Goal: Information Seeking & Learning: Find specific fact

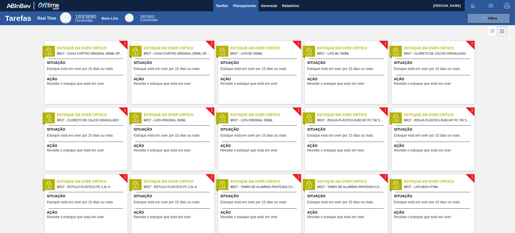
click at [235, 7] on span "Planejamento" at bounding box center [244, 6] width 23 height 6
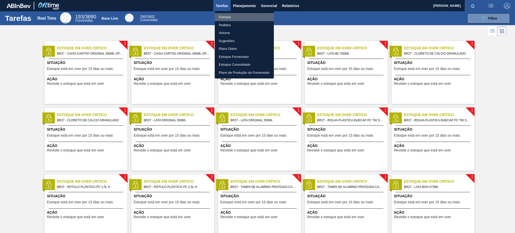
click at [240, 16] on li "Estoque" at bounding box center [244, 17] width 59 height 8
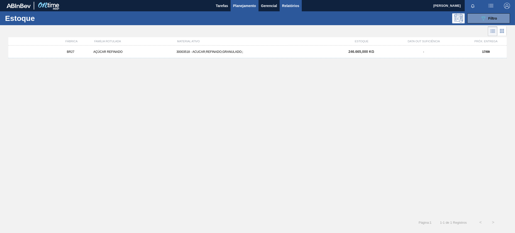
click at [297, 4] on span "Relatórios" at bounding box center [290, 6] width 17 height 6
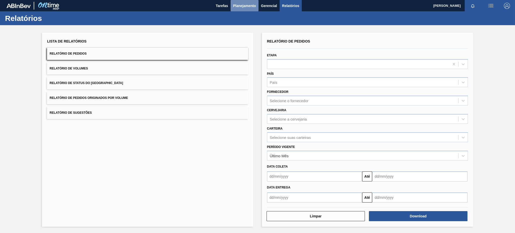
click at [252, 3] on span "Planejamento" at bounding box center [244, 6] width 23 height 6
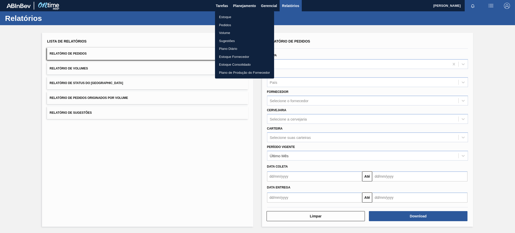
click at [243, 16] on li "Estoque" at bounding box center [244, 17] width 59 height 8
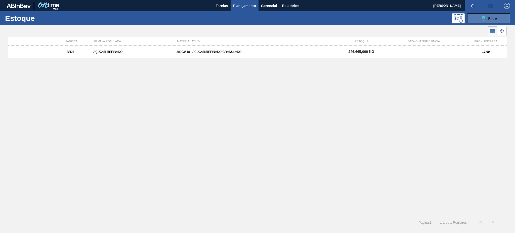
click at [495, 21] on button "089F7B8B-B2A5-4AFE-B5C0-19BA573D28AC Filtro" at bounding box center [488, 18] width 43 height 10
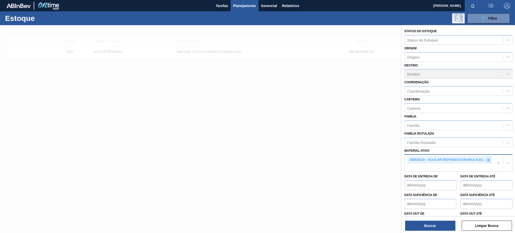
click at [486, 159] on icon at bounding box center [488, 160] width 4 height 4
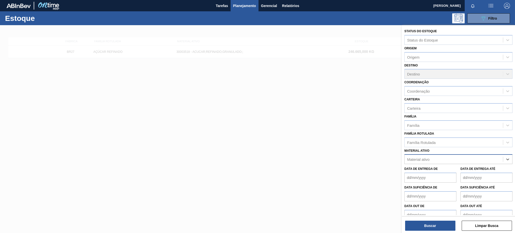
paste ativo "30034429"
type ativo "30034429"
click at [450, 223] on button "Buscar" at bounding box center [430, 225] width 50 height 10
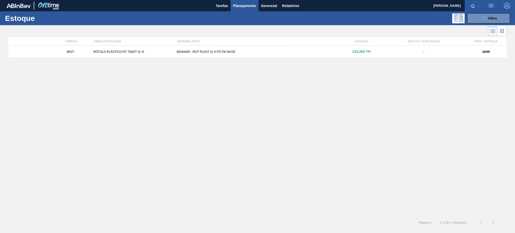
click at [375, 51] on div "143,300 TH" at bounding box center [360, 52] width 41 height 4
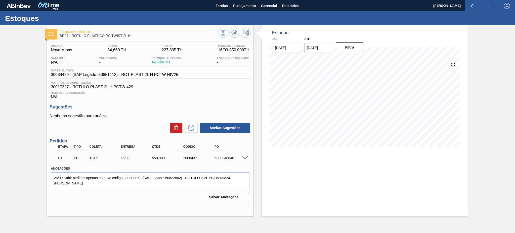
click at [242, 163] on div "PT PC 13/09 15/09 550,000 2008437 5800348646" at bounding box center [150, 157] width 201 height 13
click at [245, 157] on span at bounding box center [245, 158] width 6 height 4
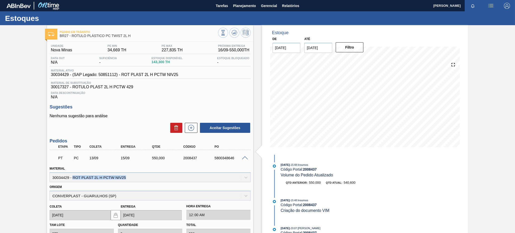
drag, startPoint x: 72, startPoint y: 175, endPoint x: 142, endPoint y: 176, distance: 70.4
click at [142, 176] on div "Material 30034429 - ROT PLAST 2L H PCTW NIV25" at bounding box center [150, 173] width 201 height 17
copy div "ROT PLAST 2L H PCTW NIV25"
drag, startPoint x: 69, startPoint y: 175, endPoint x: 47, endPoint y: 175, distance: 21.9
click at [47, 175] on div "Material 30034429 - ROT PLAST 2L H PCTW NIV25" at bounding box center [149, 173] width 205 height 17
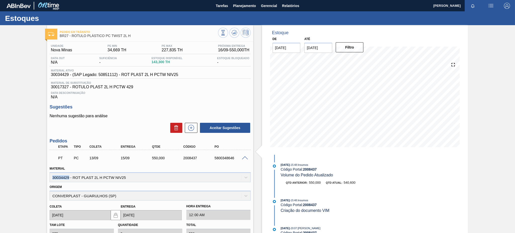
copy div "30034429"
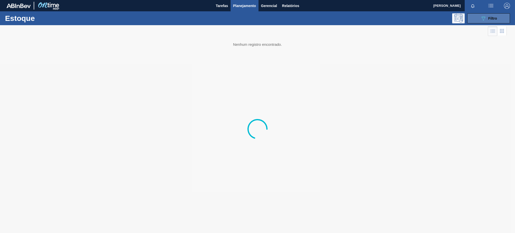
click at [481, 18] on icon "089F7B8B-B2A5-4AFE-B5C0-19BA573D28AC" at bounding box center [483, 18] width 6 height 6
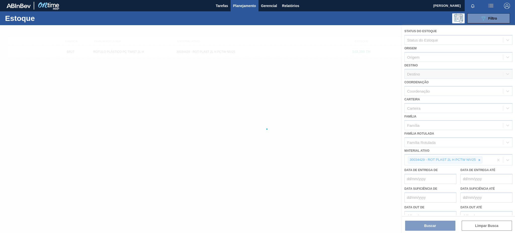
click at [479, 158] on div at bounding box center [257, 129] width 515 height 208
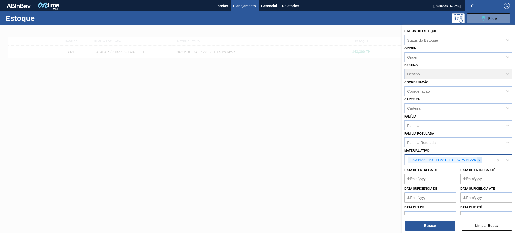
click at [478, 158] on icon at bounding box center [479, 160] width 4 height 4
paste ativo "30034436"
type ativo "30034436"
paste ativo "30031289"
type ativo "30031289"
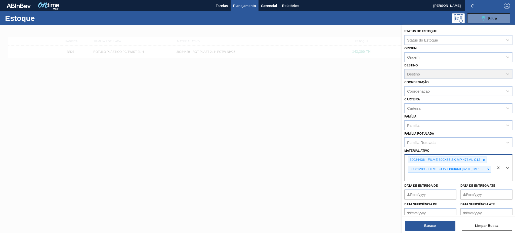
paste ativo "30029828"
type ativo "30029828"
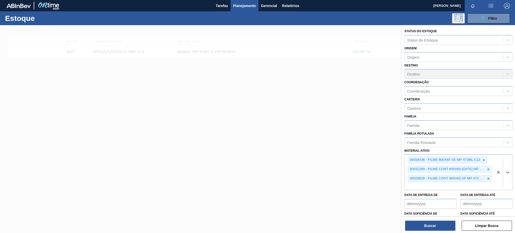
paste ativo "30033805"
type ativo "30033805"
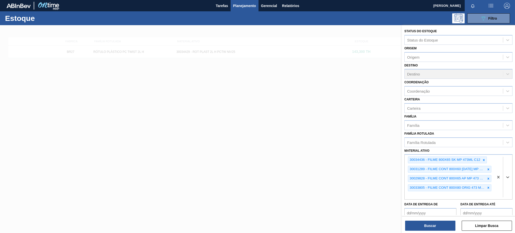
paste ativo "30003014"
type ativo "30003014"
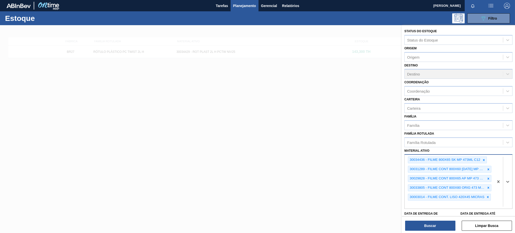
paste ativo "30003617"
type ativo "30003617"
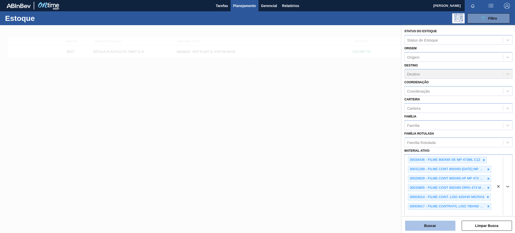
click at [441, 223] on button "Buscar" at bounding box center [430, 225] width 50 height 10
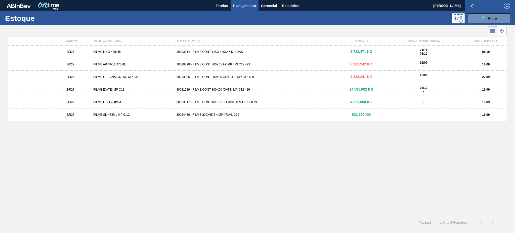
click at [227, 63] on div "30029828 - FILME CONT 800X65 AP MP 473 C12 429" at bounding box center [257, 65] width 166 height 4
click at [228, 76] on div "30033805 - FILME CONT 800X80 ORIG 473 MP C12 429" at bounding box center [257, 77] width 166 height 4
click at [247, 88] on div "30031289 - FILME CONT 800X60 BC 473 MP C12 429" at bounding box center [257, 90] width 166 height 4
click at [370, 104] on span "4.322,050 KG" at bounding box center [361, 102] width 22 height 4
click at [256, 116] on div "30034436 - FILME 800X65 SK MP 473ML C12" at bounding box center [257, 115] width 166 height 4
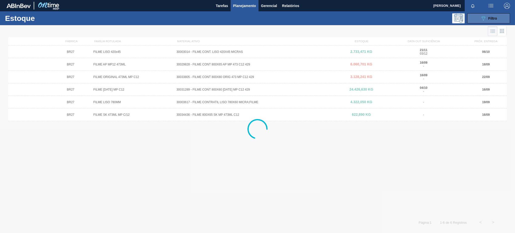
click at [473, 16] on button "089F7B8B-B2A5-4AFE-B5C0-19BA573D28AC Filtro" at bounding box center [488, 18] width 43 height 10
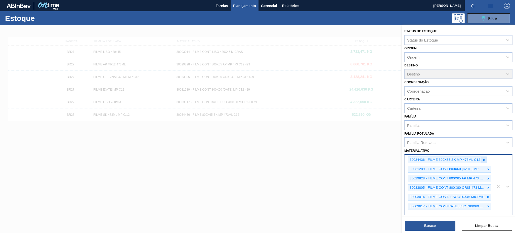
click at [483, 158] on icon at bounding box center [484, 160] width 4 height 4
click at [488, 158] on icon at bounding box center [488, 160] width 4 height 4
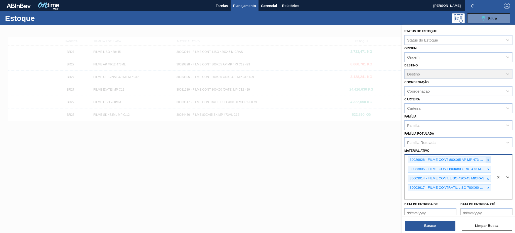
click at [488, 159] on icon at bounding box center [488, 160] width 2 height 2
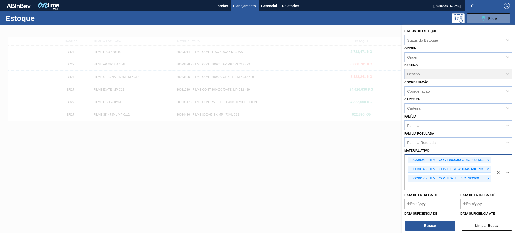
click at [488, 159] on icon at bounding box center [488, 160] width 2 height 2
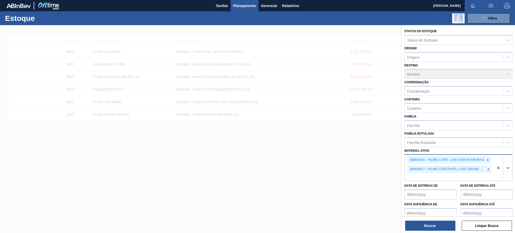
click at [488, 159] on icon at bounding box center [488, 160] width 2 height 2
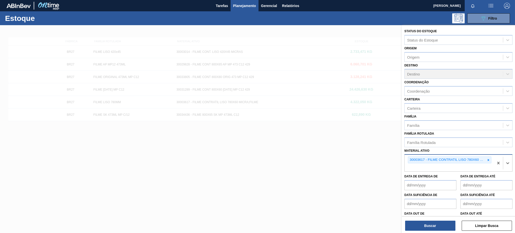
click at [488, 159] on icon at bounding box center [488, 160] width 2 height 2
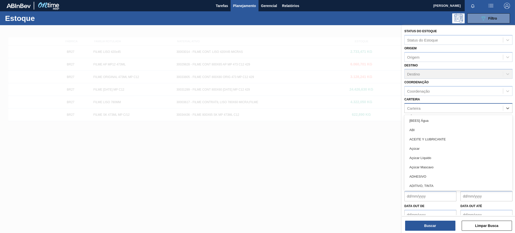
click at [432, 105] on div "Carteira" at bounding box center [453, 107] width 98 height 7
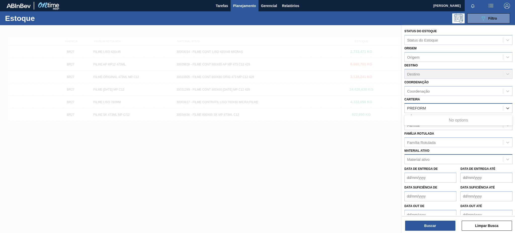
type input "PREFOR"
click at [440, 231] on div "Status do Estoque Status do Estoque Origem Origem Destino Destino Coordenação C…" at bounding box center [458, 129] width 113 height 209
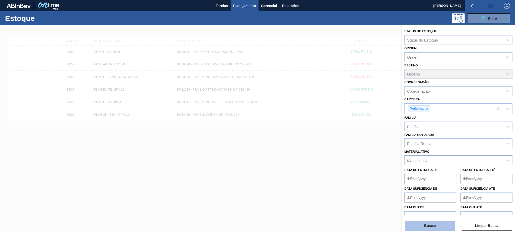
click at [441, 228] on button "Buscar" at bounding box center [430, 225] width 50 height 10
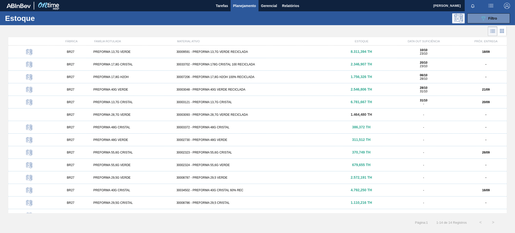
click at [441, 100] on div "31/10 -" at bounding box center [423, 102] width 79 height 7
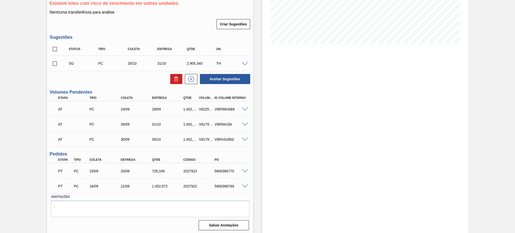
scroll to position [105, 0]
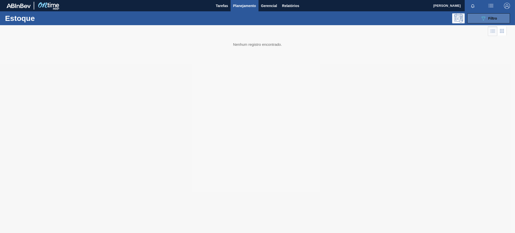
click at [475, 16] on button "089F7B8B-B2A5-4AFE-B5C0-19BA573D28AC Filtro" at bounding box center [488, 18] width 43 height 10
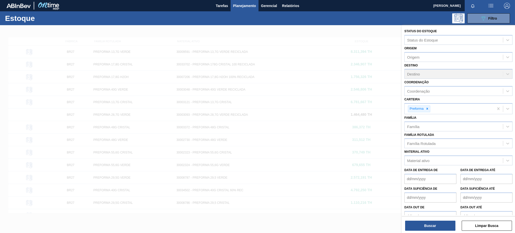
click at [322, 126] on div at bounding box center [257, 141] width 515 height 233
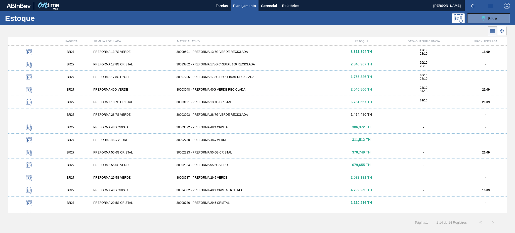
click at [240, 54] on div "BR27 PREFORMA 13,7G VERDE 30009591 - PREFORMA 13,7G VERDE RECICLADA 8.311,394 T…" at bounding box center [257, 51] width 498 height 13
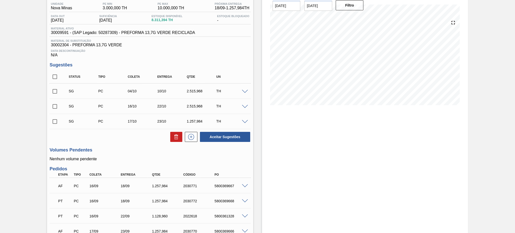
scroll to position [88, 0]
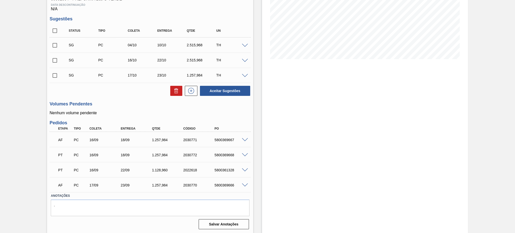
click at [243, 169] on span at bounding box center [245, 170] width 6 height 4
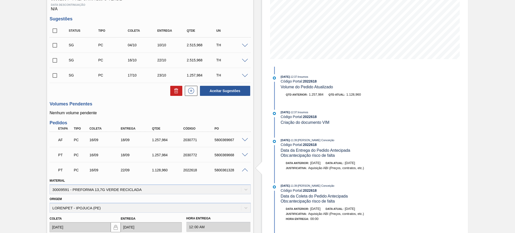
click at [243, 169] on span at bounding box center [245, 170] width 6 height 4
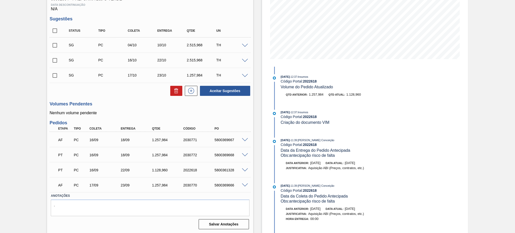
click at [241, 153] on div at bounding box center [246, 155] width 10 height 4
click at [243, 154] on span at bounding box center [245, 155] width 6 height 4
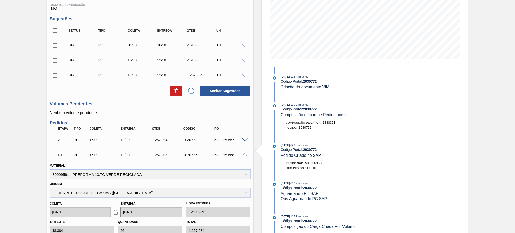
click at [243, 154] on span at bounding box center [245, 155] width 6 height 4
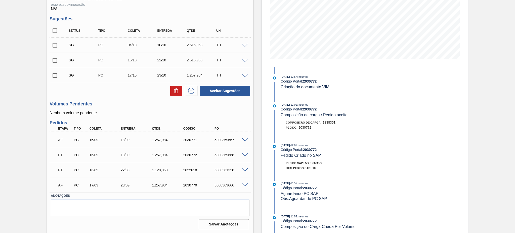
click at [242, 140] on span at bounding box center [245, 140] width 6 height 4
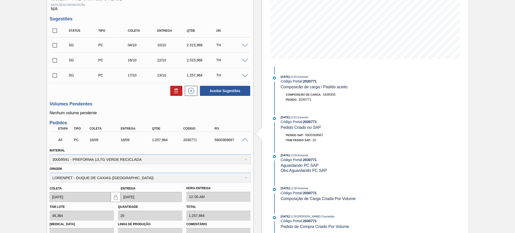
click at [242, 140] on span at bounding box center [245, 140] width 6 height 4
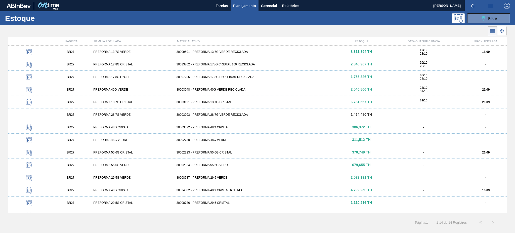
click at [220, 94] on div "BR27 PREFORMA 40G VERDE 30003048 - PREFORMA 40G VERDE RECICLADA 2.546,806 TH 28…" at bounding box center [257, 89] width 498 height 13
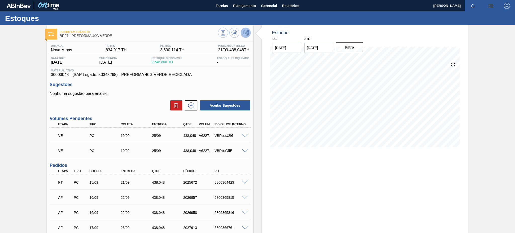
scroll to position [33, 0]
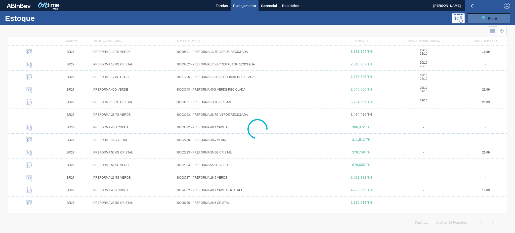
click at [484, 18] on icon "089F7B8B-B2A5-4AFE-B5C0-19BA573D28AC" at bounding box center [483, 18] width 6 height 6
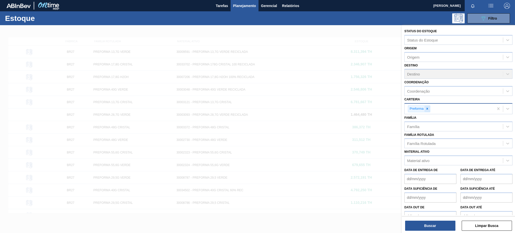
click at [425, 107] on icon at bounding box center [427, 109] width 4 height 4
click at [420, 158] on div "Material ativo" at bounding box center [418, 159] width 22 height 4
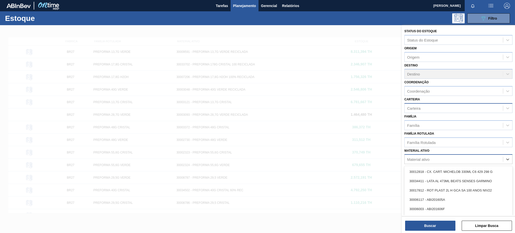
paste ativo "30030778"
type ativo "30030778"
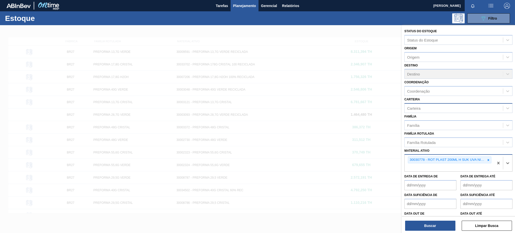
paste ativo "30002189"
type ativo "30002189"
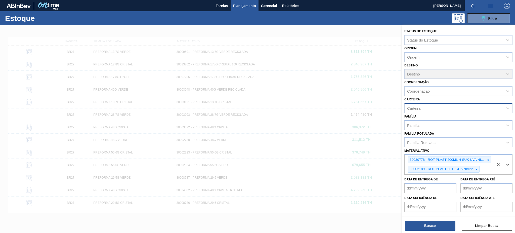
paste ativo "30017817"
type ativo "30017817"
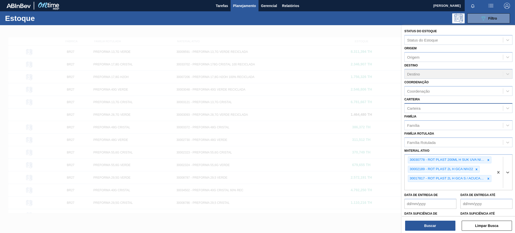
paste ativo "30030380"
type ativo "30030380"
paste ativo "30034429"
type ativo "30034429"
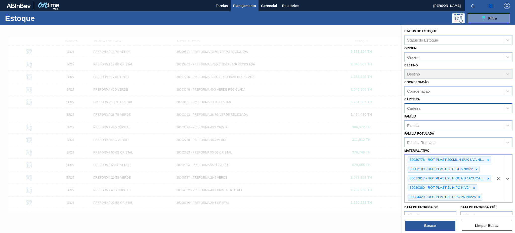
paste ativo "30030784"
type ativo "30030784"
paste ativo "30030657"
type ativo "30030657"
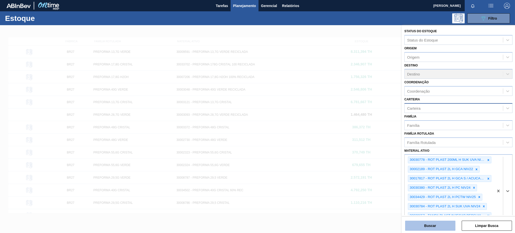
click at [444, 230] on button "Buscar" at bounding box center [430, 225] width 50 height 10
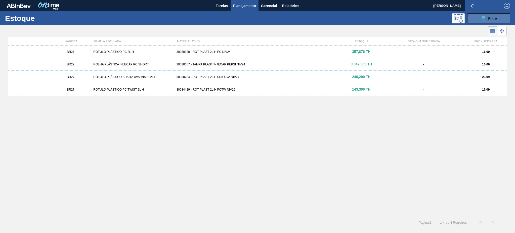
click at [477, 20] on button "089F7B8B-B2A5-4AFE-B5C0-19BA573D28AC Filtro" at bounding box center [488, 18] width 43 height 10
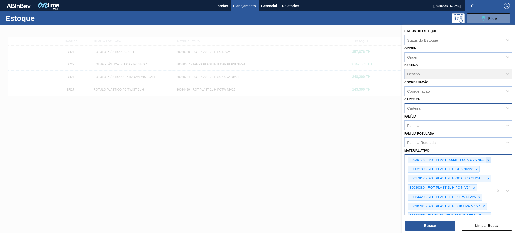
click at [488, 159] on icon at bounding box center [488, 160] width 2 height 2
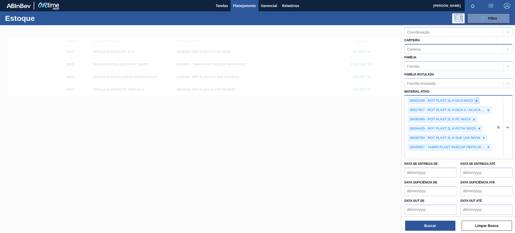
click at [476, 99] on icon at bounding box center [476, 101] width 4 height 4
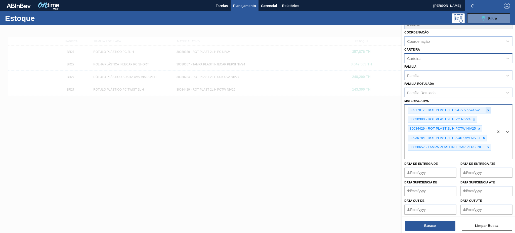
click at [486, 108] on icon at bounding box center [488, 110] width 4 height 4
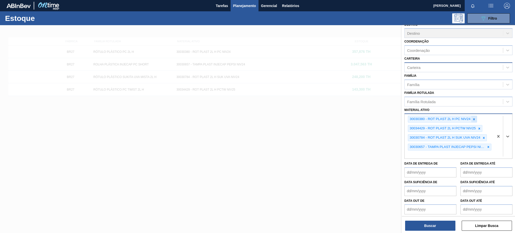
click at [473, 116] on div at bounding box center [474, 119] width 6 height 6
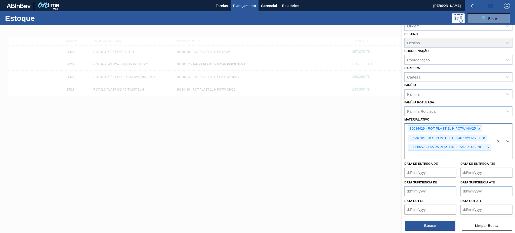
click at [479, 125] on div at bounding box center [479, 128] width 6 height 6
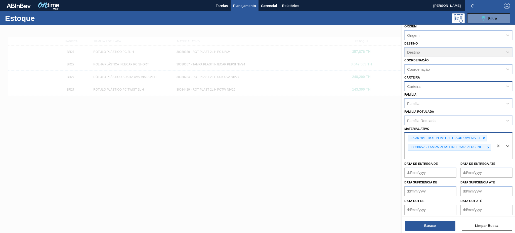
drag, startPoint x: 483, startPoint y: 135, endPoint x: 484, endPoint y: 141, distance: 6.1
click at [483, 136] on icon at bounding box center [484, 138] width 4 height 4
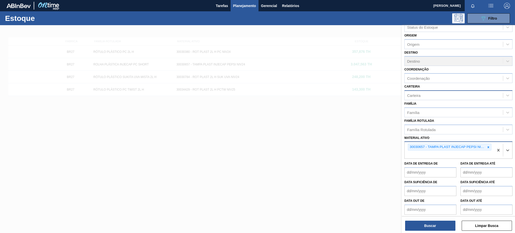
click at [484, 144] on div "option 30030784 - ROT PLAST 2L H SUK UVA NIV24, deselected. Select is focused ,…" at bounding box center [458, 149] width 108 height 17
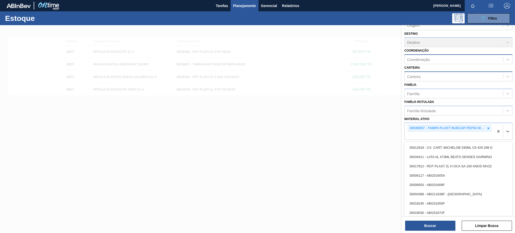
drag, startPoint x: 487, startPoint y: 126, endPoint x: 423, endPoint y: 69, distance: 84.7
click at [485, 125] on div at bounding box center [488, 128] width 6 height 6
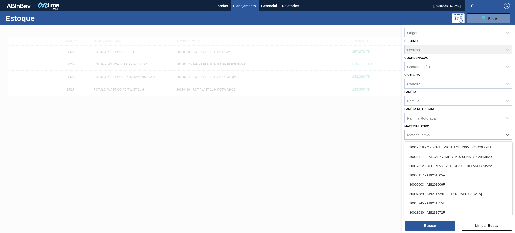
click at [423, 83] on div "Status do Estoque Status do Estoque Origem Origem Destino Destino Coordenação C…" at bounding box center [458, 99] width 113 height 197
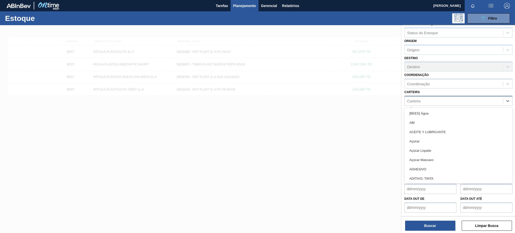
scroll to position [5, 0]
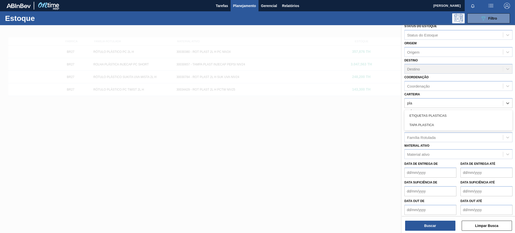
type input "pl"
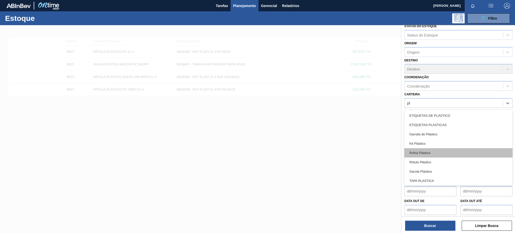
click at [433, 153] on div "Rolha Plástica" at bounding box center [458, 152] width 108 height 9
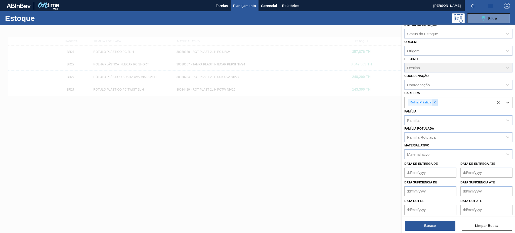
click at [435, 102] on icon at bounding box center [435, 103] width 2 height 2
click at [435, 103] on div "Carteira" at bounding box center [453, 102] width 98 height 7
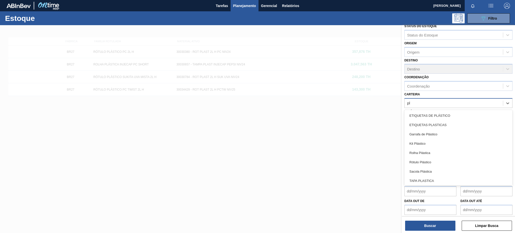
type input "plá"
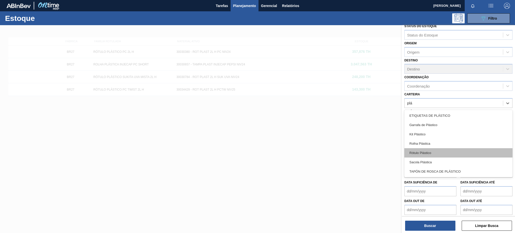
click at [444, 152] on div "Rótulo Plástico" at bounding box center [458, 152] width 108 height 9
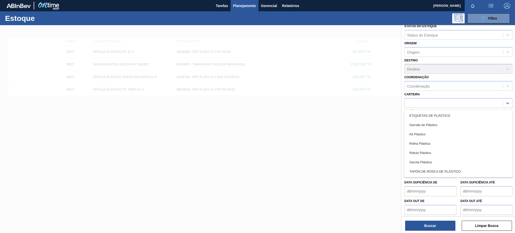
scroll to position [6, 0]
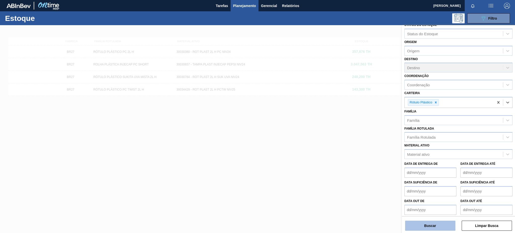
click at [428, 228] on button "Buscar" at bounding box center [430, 225] width 50 height 10
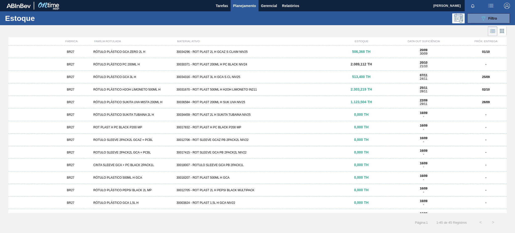
click at [227, 104] on div "BR27 RÓTULO PLÁSTICO SUKITA UVA MISTA 200ML H 30036584 - ROT PLAST 200ML H SUK …" at bounding box center [257, 102] width 498 height 13
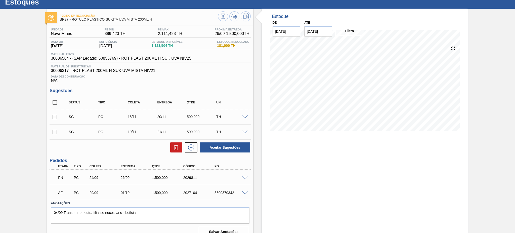
scroll to position [24, 0]
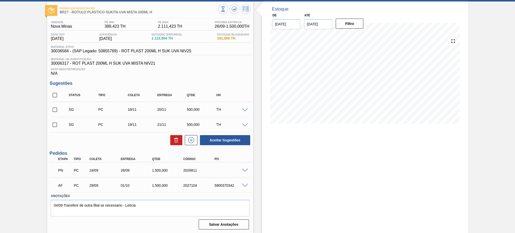
click at [246, 170] on span at bounding box center [245, 170] width 6 height 4
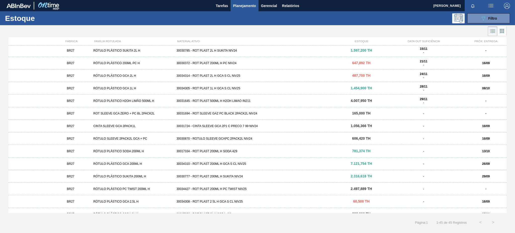
scroll to position [163, 0]
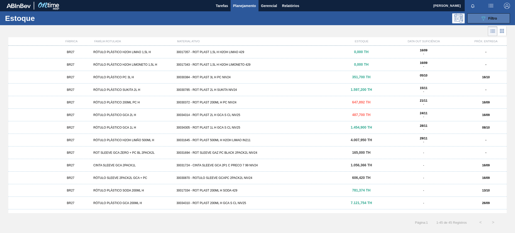
click at [492, 19] on span "Filtro" at bounding box center [492, 18] width 9 height 4
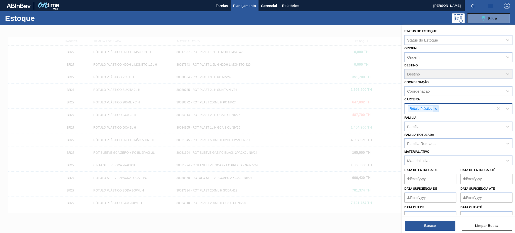
click at [435, 109] on icon at bounding box center [436, 109] width 4 height 4
click at [417, 159] on div "Material ativo" at bounding box center [418, 159] width 22 height 4
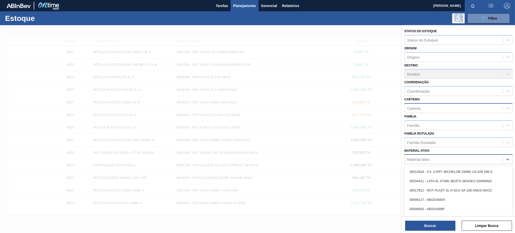
paste ativo "30003498"
type ativo "30003498"
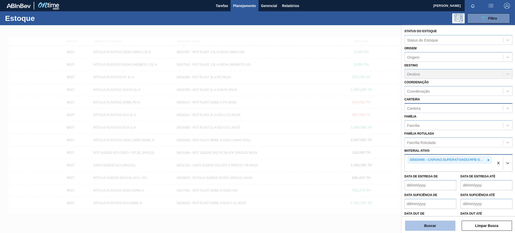
click at [448, 223] on button "Buscar" at bounding box center [430, 225] width 50 height 10
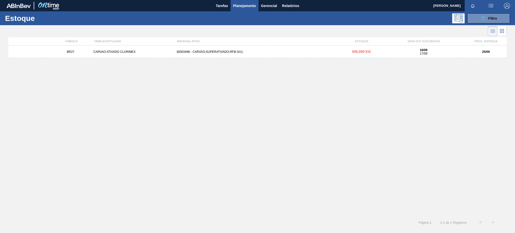
click at [419, 54] on div "16/09 17/09" at bounding box center [423, 51] width 79 height 7
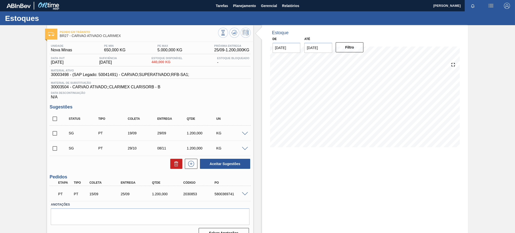
click at [243, 192] on div at bounding box center [246, 194] width 10 height 4
click at [244, 196] on div "PT PT 15/09 25/09 1.200,000 2030853 5800369741" at bounding box center [150, 193] width 201 height 13
click at [244, 192] on span at bounding box center [245, 194] width 6 height 4
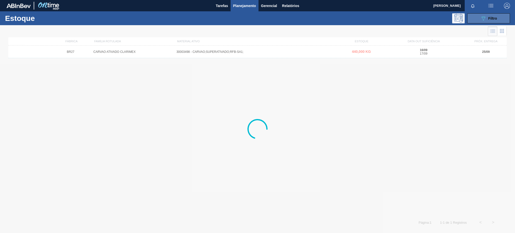
click at [490, 19] on span "Filtro" at bounding box center [492, 18] width 9 height 4
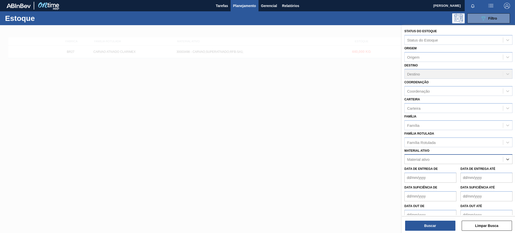
paste ativo "30003516"
type ativo "30003516"
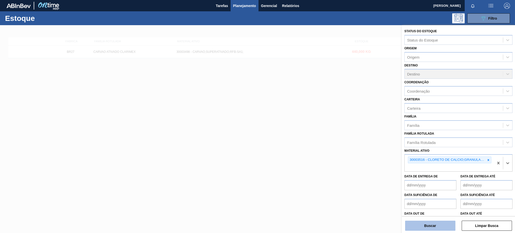
click at [440, 223] on button "Buscar" at bounding box center [430, 225] width 50 height 10
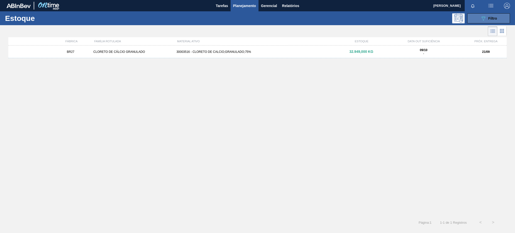
click at [500, 15] on button "089F7B8B-B2A5-4AFE-B5C0-19BA573D28AC Filtro" at bounding box center [488, 18] width 43 height 10
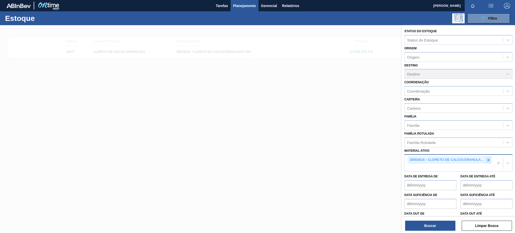
click at [489, 158] on icon at bounding box center [488, 160] width 4 height 4
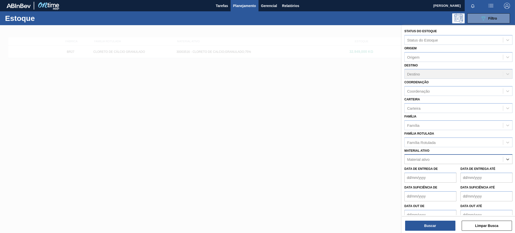
paste ativo "30031247"
type ativo "30031247"
click at [417, 227] on button "Buscar" at bounding box center [430, 225] width 50 height 10
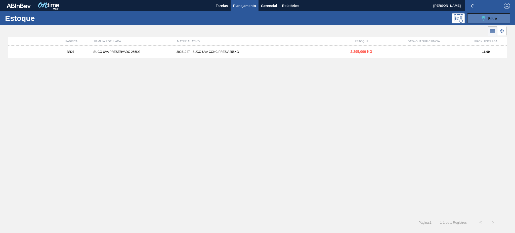
click at [475, 21] on button "089F7B8B-B2A5-4AFE-B5C0-19BA573D28AC Filtro" at bounding box center [488, 18] width 43 height 10
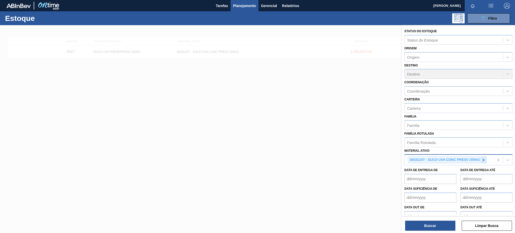
click at [483, 159] on icon at bounding box center [484, 160] width 4 height 4
paste ativo "30030870"
type ativo "30030870"
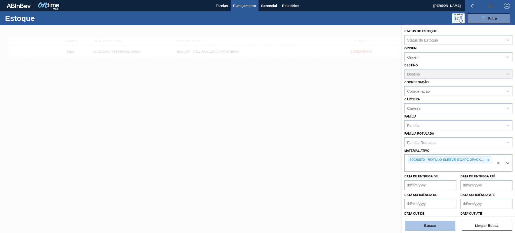
click at [449, 225] on button "Buscar" at bounding box center [430, 225] width 50 height 10
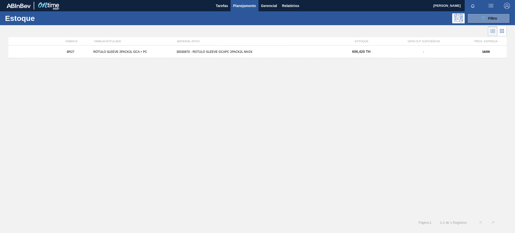
click at [403, 55] on div "BR27 RÓTULO SLEEVE 2PACK2L GCA + PC 30030870 - ROTULO SLEEVE GCAPC 2PACK2L NIV2…" at bounding box center [257, 51] width 498 height 13
click at [491, 19] on span "Filtro" at bounding box center [492, 18] width 9 height 4
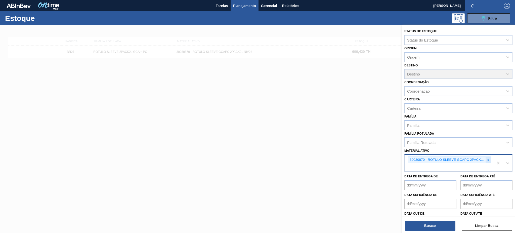
click at [489, 158] on icon at bounding box center [488, 160] width 4 height 4
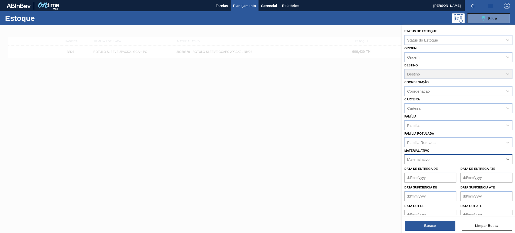
paste ativo "20002047"
type ativo "20002047"
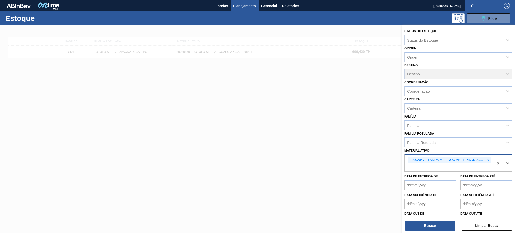
paste ativo "20002048"
type ativo "20002048"
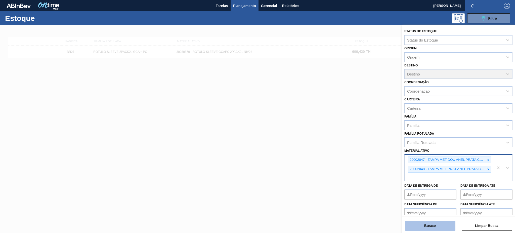
click at [424, 226] on button "Buscar" at bounding box center [430, 225] width 50 height 10
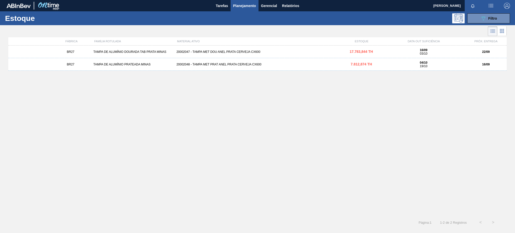
click at [291, 56] on div "BR27 TAMPA DE ALUMÍNIO DOURADA TAB PRATA MINAS 20002047 - TAMPA MET DOU ANEL PR…" at bounding box center [257, 51] width 498 height 13
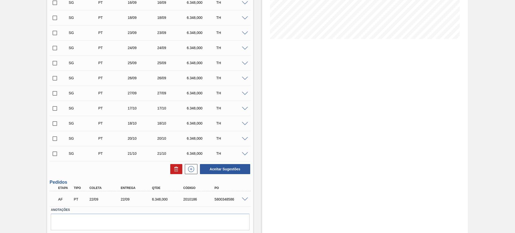
scroll to position [122, 0]
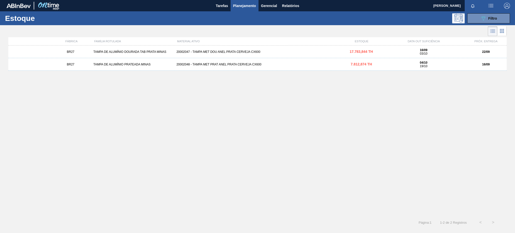
click at [232, 61] on div "BR27 TAMPA DE ALUMÍNIO PRATEADA MINAS 20002048 - TAMPA MET PRAT ANEL PRATA CERV…" at bounding box center [257, 64] width 498 height 13
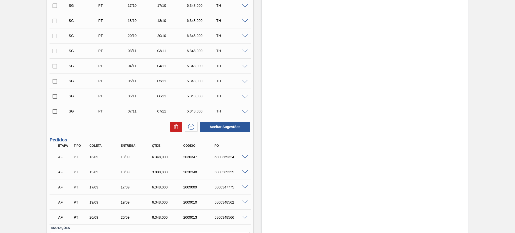
scroll to position [243, 0]
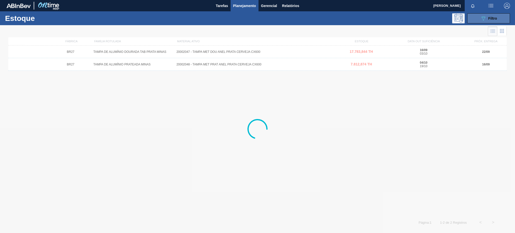
click at [479, 16] on button "089F7B8B-B2A5-4AFE-B5C0-19BA573D28AC Filtro" at bounding box center [488, 18] width 43 height 10
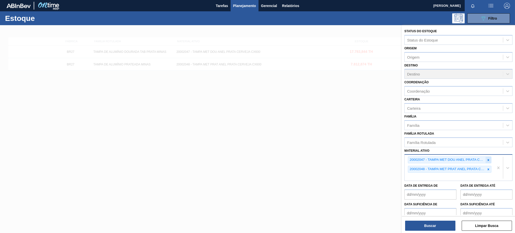
click at [487, 158] on icon at bounding box center [488, 160] width 4 height 4
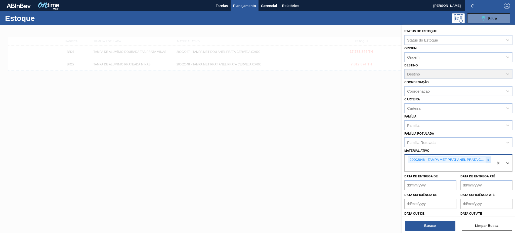
click at [487, 159] on icon at bounding box center [488, 160] width 4 height 4
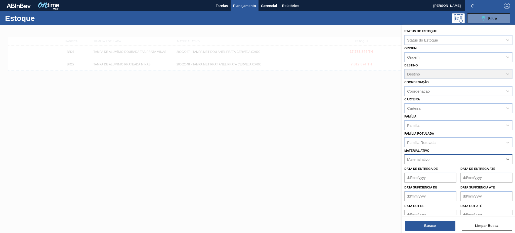
type ativo "A"
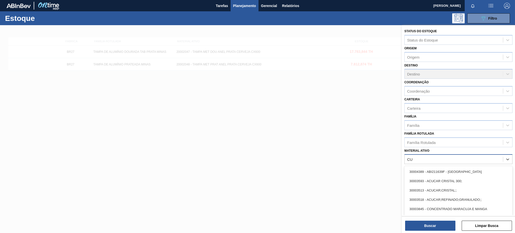
type ativo "CUC"
drag, startPoint x: 451, startPoint y: 189, endPoint x: 450, endPoint y: 185, distance: 3.8
click at [451, 189] on div "30003518 - ACUCAR;REFINADO;GRANULADO;;" at bounding box center [458, 189] width 108 height 9
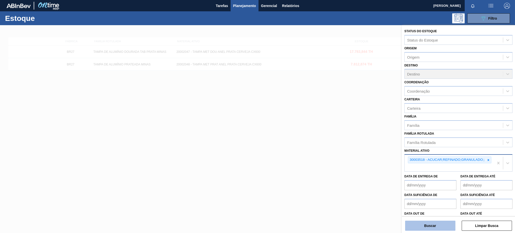
click at [430, 227] on button "Buscar" at bounding box center [430, 225] width 50 height 10
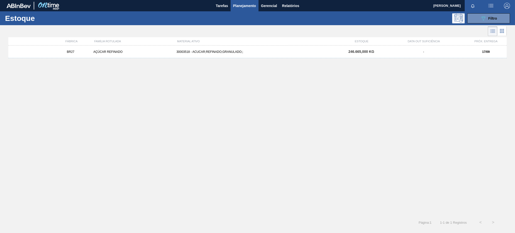
click at [173, 55] on div "BR27 AÇÚCAR REFINADO 30003518 - ACUCAR;REFINADO;GRANULADO;; 246.665,000 KG - 17…" at bounding box center [257, 51] width 498 height 13
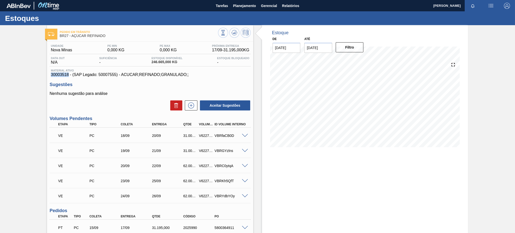
drag, startPoint x: 69, startPoint y: 74, endPoint x: 47, endPoint y: 76, distance: 21.9
click at [47, 76] on div "Unidade Nova Minas PE MIN 0,000 KG PE MAX 0,000 KG Próxima Entrega 17/09 - 31.1…" at bounding box center [150, 225] width 206 height 367
copy span "30003518"
drag, startPoint x: 121, startPoint y: 74, endPoint x: 191, endPoint y: 74, distance: 70.1
click at [191, 74] on span "30003518 - (SAP Legado: 50007555) - ACUCAR;REFINADO;GRANULADO;;" at bounding box center [150, 74] width 198 height 5
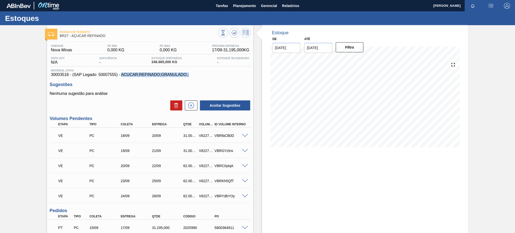
copy span "ACUCAR;REFINADO;GRANULADO;;"
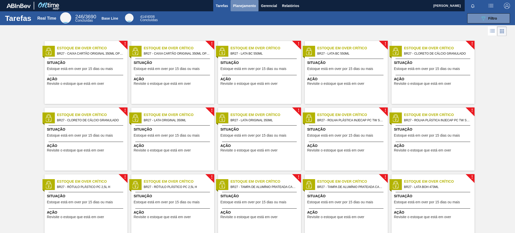
click at [245, 8] on span "Planejamento" at bounding box center [244, 6] width 23 height 6
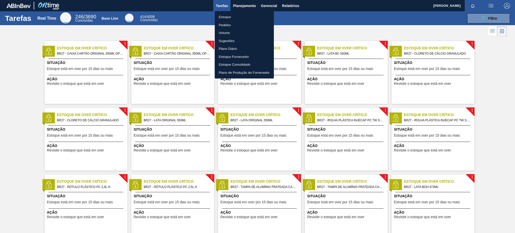
click at [236, 16] on li "Estoque" at bounding box center [244, 17] width 59 height 8
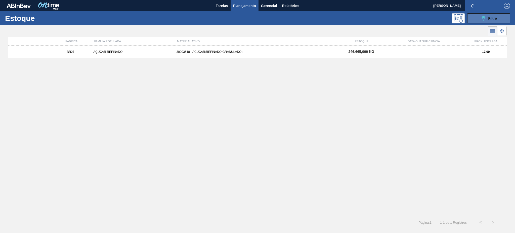
click at [479, 16] on button "089F7B8B-B2A5-4AFE-B5C0-19BA573D28AC Filtro" at bounding box center [488, 18] width 43 height 10
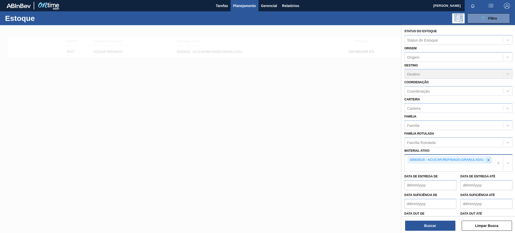
click at [488, 157] on div at bounding box center [488, 160] width 6 height 6
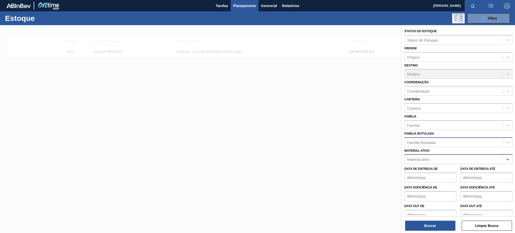
type ativo "g"
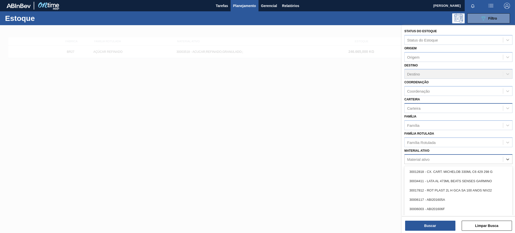
click at [415, 104] on div "Carteira" at bounding box center [453, 107] width 98 height 7
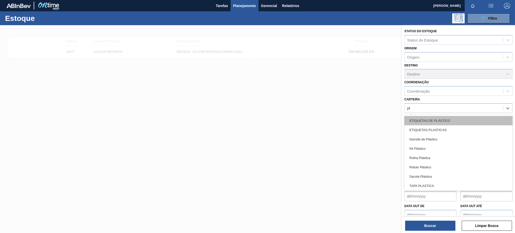
type input "plá"
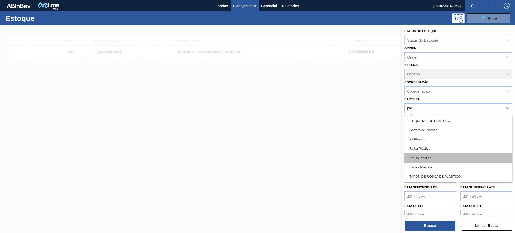
click at [433, 156] on div "Rótulo Plástico" at bounding box center [458, 157] width 108 height 9
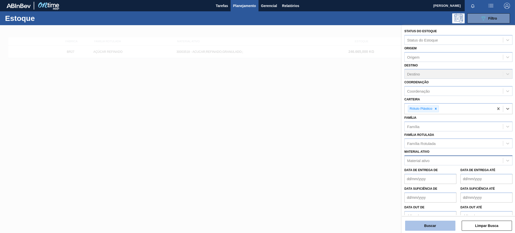
click at [448, 224] on button "Buscar" at bounding box center [430, 225] width 50 height 10
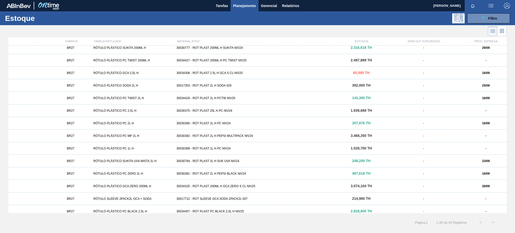
scroll to position [297, 0]
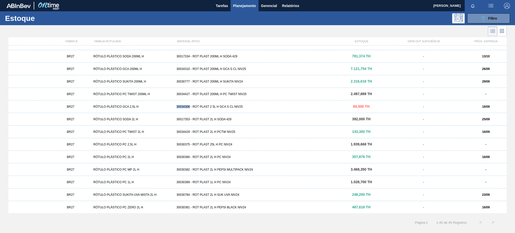
drag, startPoint x: 176, startPoint y: 106, endPoint x: 190, endPoint y: 106, distance: 13.8
click at [190, 106] on div "30034308 - ROT PLAST 2 5L H GCA S CL NIV25" at bounding box center [257, 107] width 166 height 4
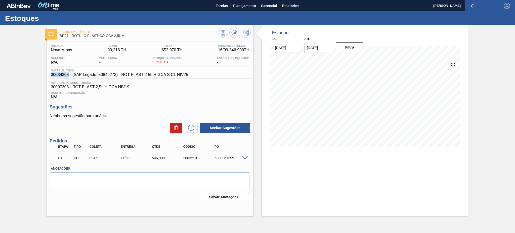
drag, startPoint x: 69, startPoint y: 74, endPoint x: 40, endPoint y: 76, distance: 29.0
click at [40, 76] on div "Pedido em Trânsito BR27 - RÓTULO PLÁSTICO GCA 2,5L H Unidade Nova Minas PE MIN …" at bounding box center [257, 120] width 515 height 191
copy span "30034308"
drag, startPoint x: 121, startPoint y: 74, endPoint x: 191, endPoint y: 76, distance: 69.9
click at [191, 76] on div "Material ativo 30034308 - (SAP Legado: 50849273) - ROT PLAST 2 5L H GCA S CL NI…" at bounding box center [150, 74] width 201 height 10
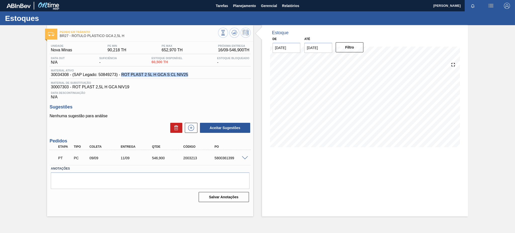
copy span "ROT PLAST 2 5L H GCA S CL NIV25"
